Goal: Task Accomplishment & Management: Complete application form

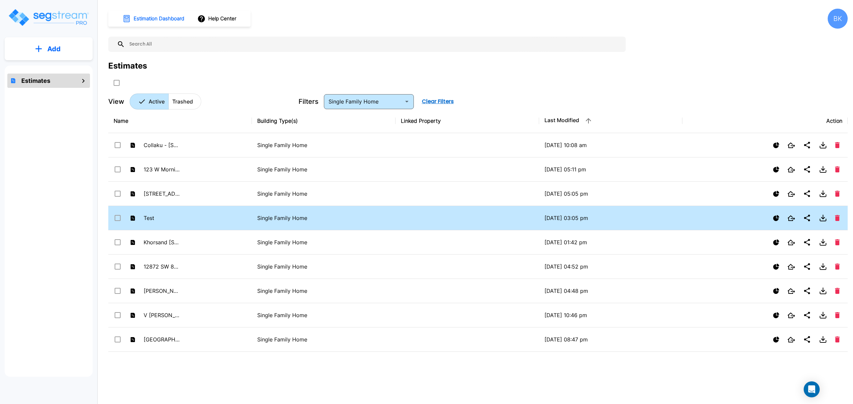
click at [212, 220] on td "Test" at bounding box center [180, 218] width 144 height 24
click at [293, 218] on p "Single Family Home" at bounding box center [323, 218] width 133 height 8
click at [199, 220] on td "Test" at bounding box center [180, 218] width 144 height 24
checkbox input "true"
click at [290, 219] on p "Single Family Home" at bounding box center [323, 218] width 133 height 8
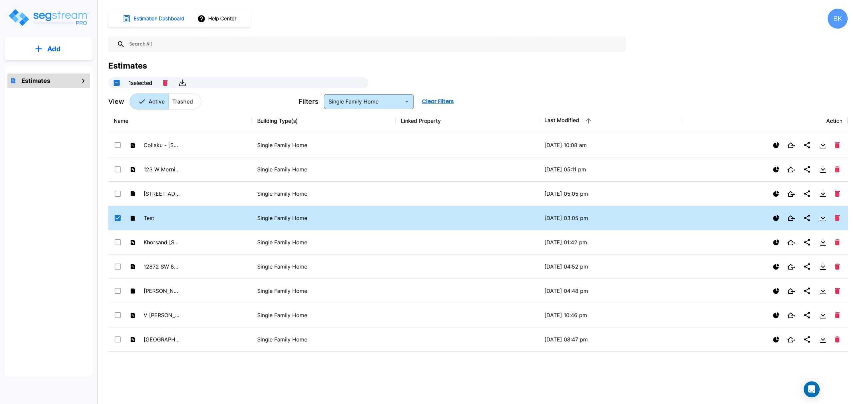
click at [290, 219] on p "Single Family Home" at bounding box center [323, 218] width 133 height 8
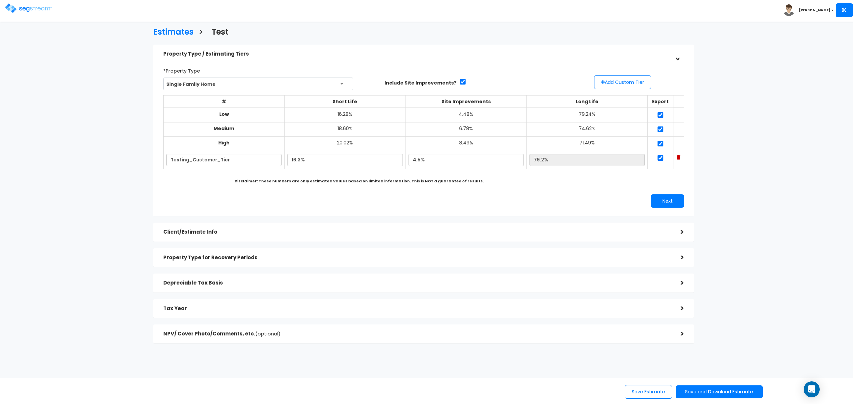
click at [682, 232] on div ">" at bounding box center [676, 232] width 13 height 10
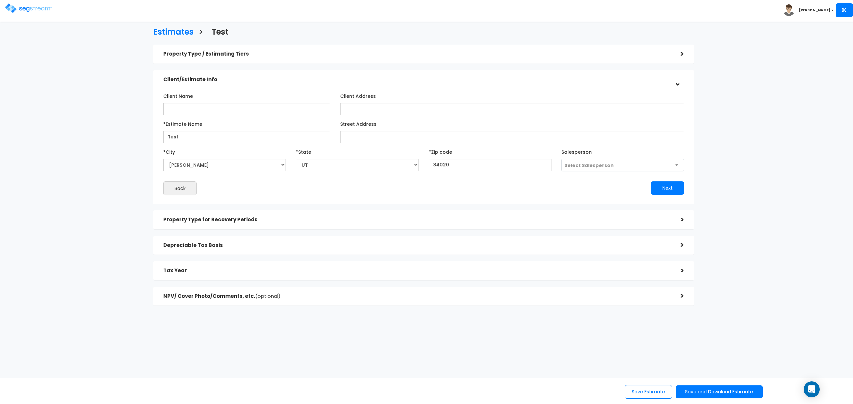
click at [677, 85] on div ">" at bounding box center [677, 79] width 10 height 13
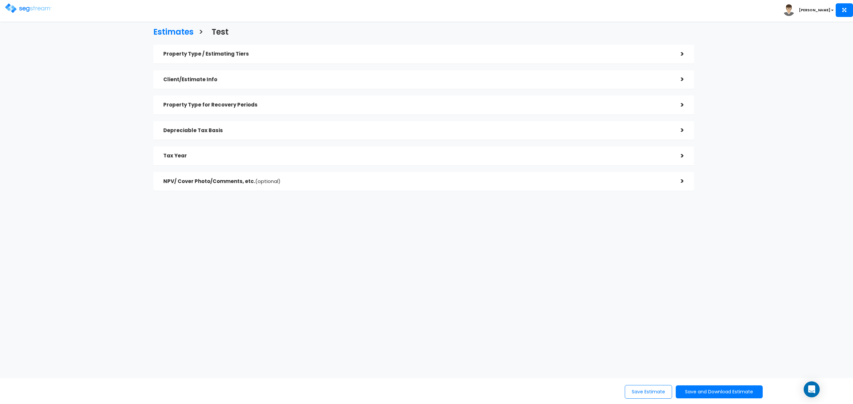
click at [369, 54] on h5 "Property Type / Estimating Tiers" at bounding box center [416, 54] width 507 height 6
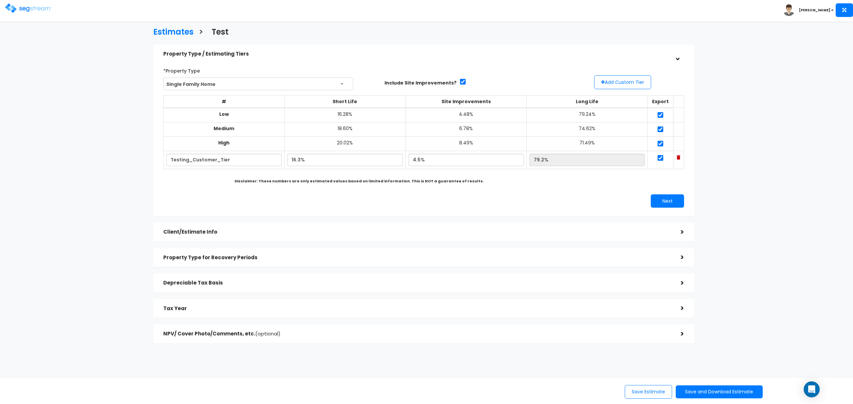
click at [376, 283] on h5 "Depreciable Tax Basis" at bounding box center [416, 283] width 507 height 6
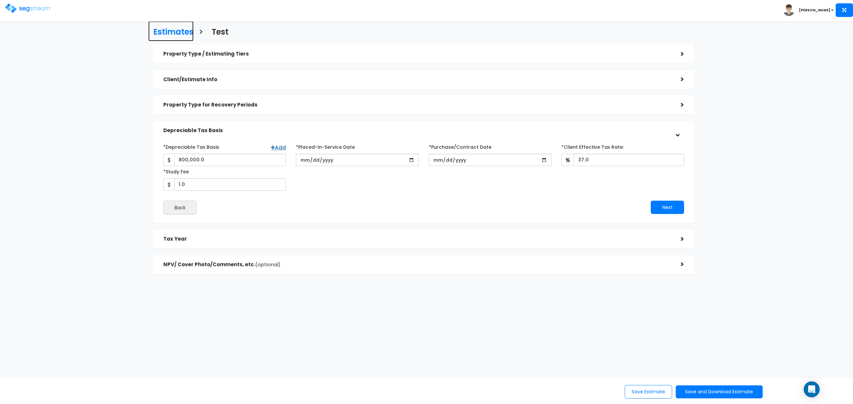
click at [179, 32] on h3 "Estimates" at bounding box center [173, 33] width 40 height 10
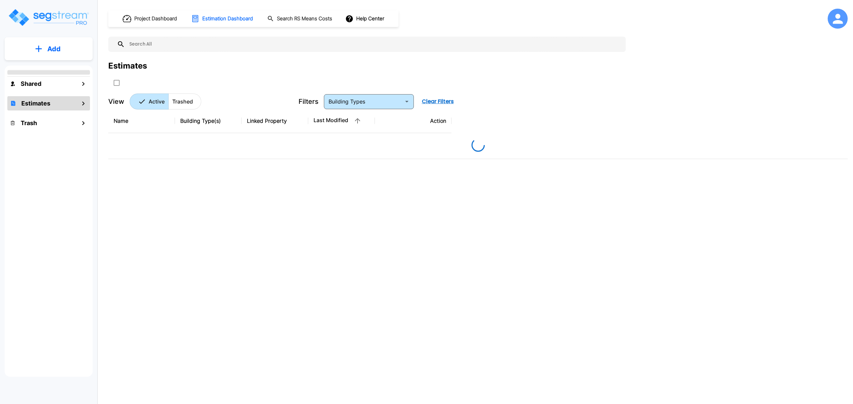
type input "Single Family Home"
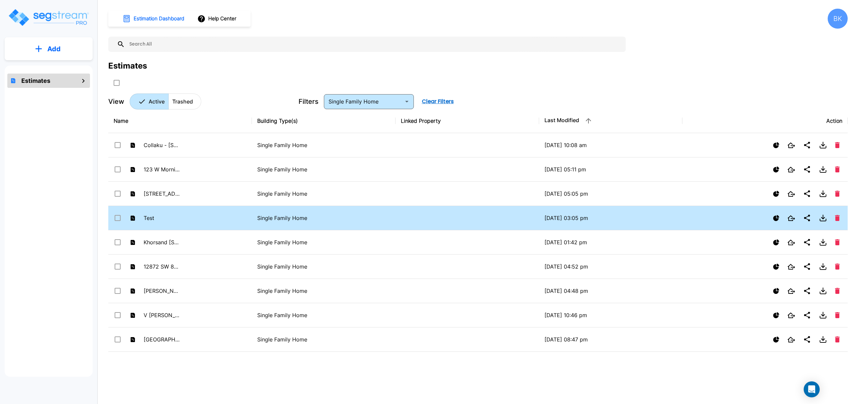
click at [289, 219] on p "Single Family Home" at bounding box center [323, 218] width 133 height 8
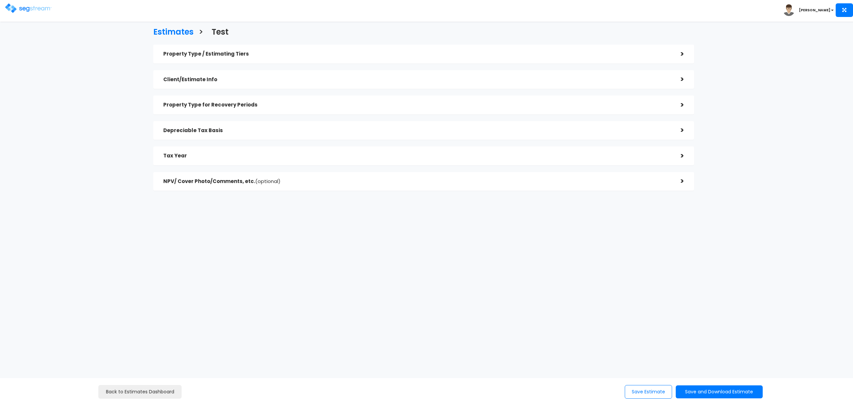
checkbox input "true"
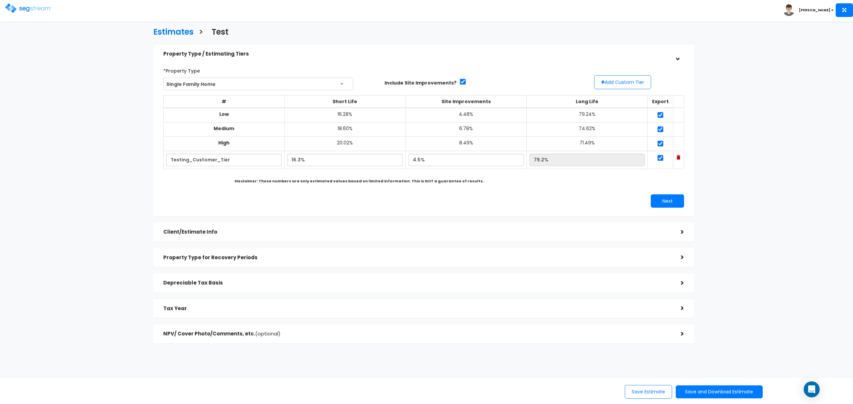
click at [681, 333] on div ">" at bounding box center [676, 334] width 13 height 10
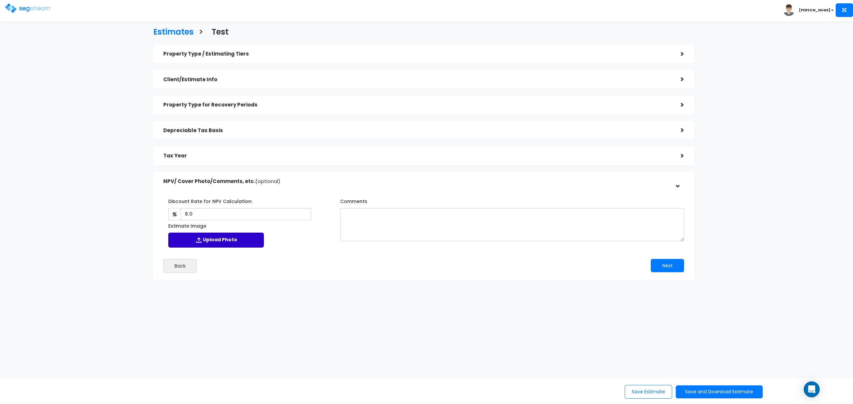
click at [226, 241] on label "Upload Photo" at bounding box center [216, 240] width 96 height 15
click at [0, 0] on input "Estimate Image" at bounding box center [0, 0] width 0 height 0
click at [682, 155] on div ">" at bounding box center [676, 156] width 13 height 10
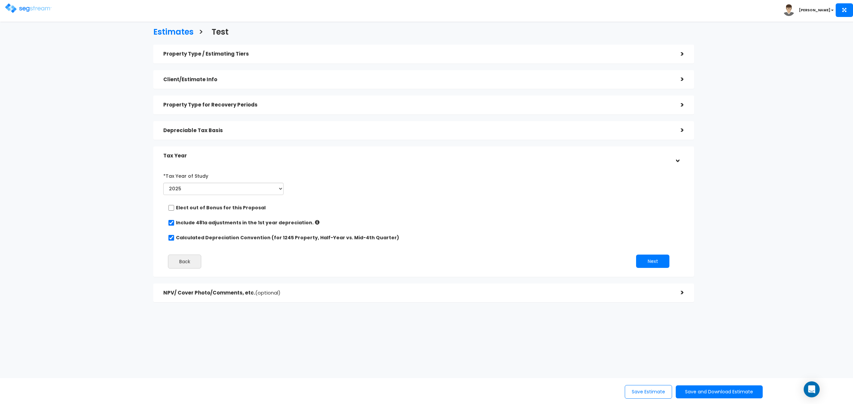
click at [681, 131] on div ">" at bounding box center [676, 130] width 13 height 10
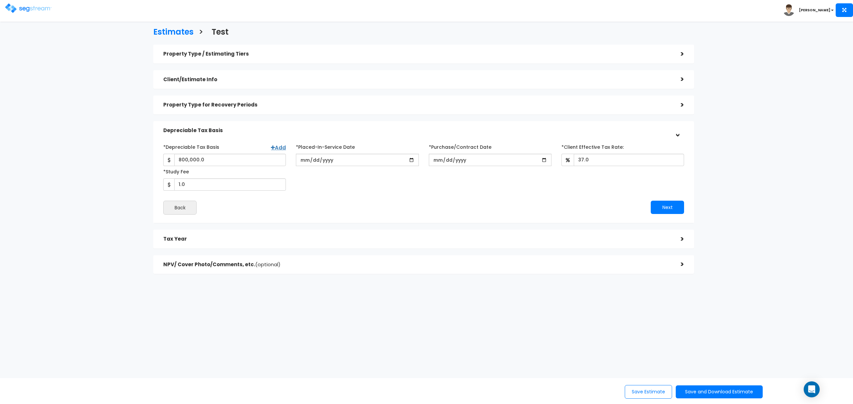
click at [683, 104] on div ">" at bounding box center [676, 105] width 13 height 10
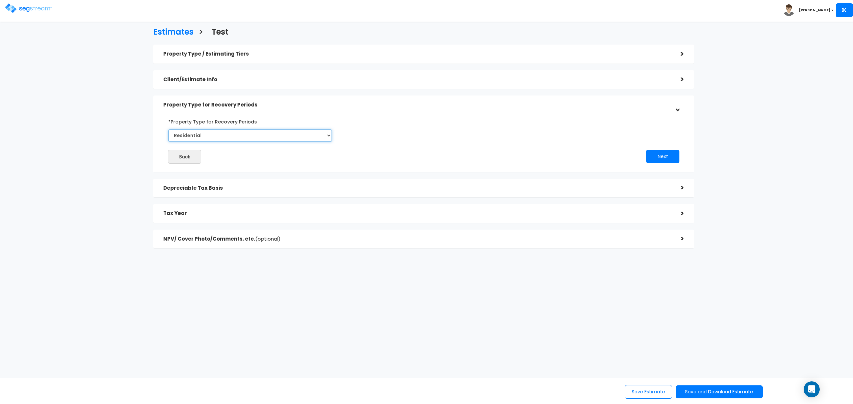
click at [328, 135] on select "Commercial Residential" at bounding box center [250, 136] width 164 height 12
click at [682, 80] on div ">" at bounding box center [676, 79] width 13 height 10
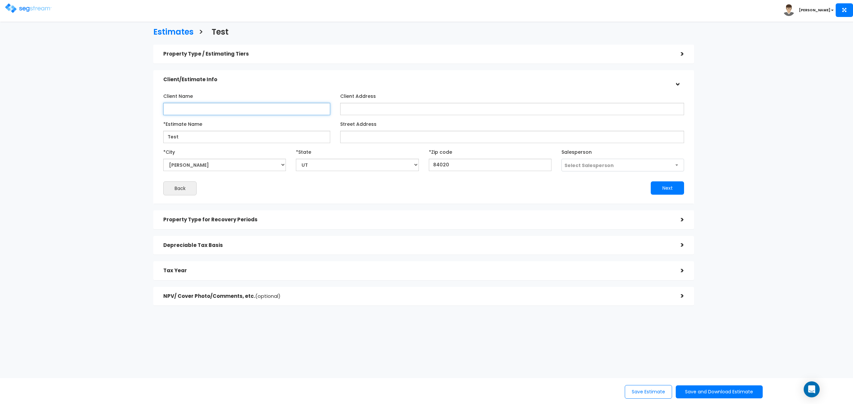
click at [233, 110] on input "Client Name" at bounding box center [246, 109] width 167 height 12
click at [111, 95] on div "Estimates > Test Property Type / Estimating Tiers > *Property Type Single Famil…" at bounding box center [423, 168] width 702 height 447
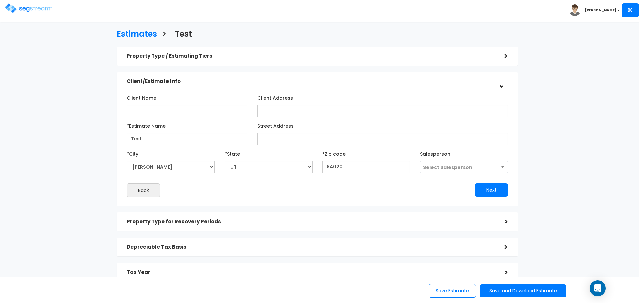
click at [58, 111] on div "Estimates > Test Property Type / Estimating Tiers > *Property Type Single Famil…" at bounding box center [317, 170] width 525 height 408
